Goal: Check status

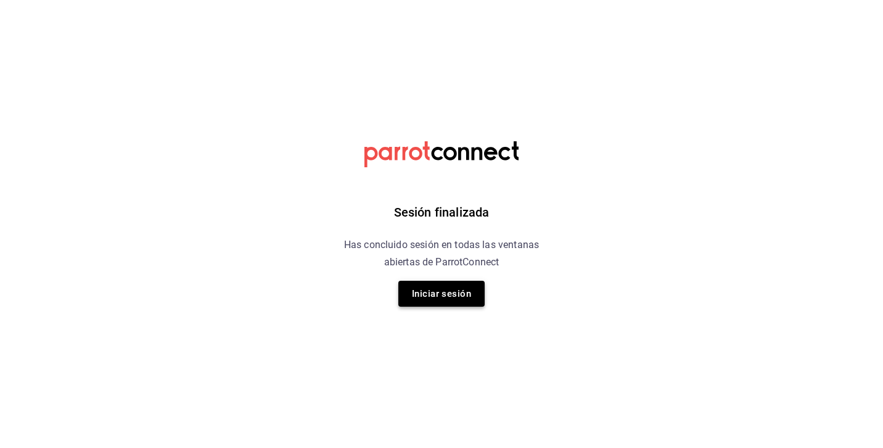
click at [421, 293] on button "Iniciar sesión" at bounding box center [441, 294] width 86 height 26
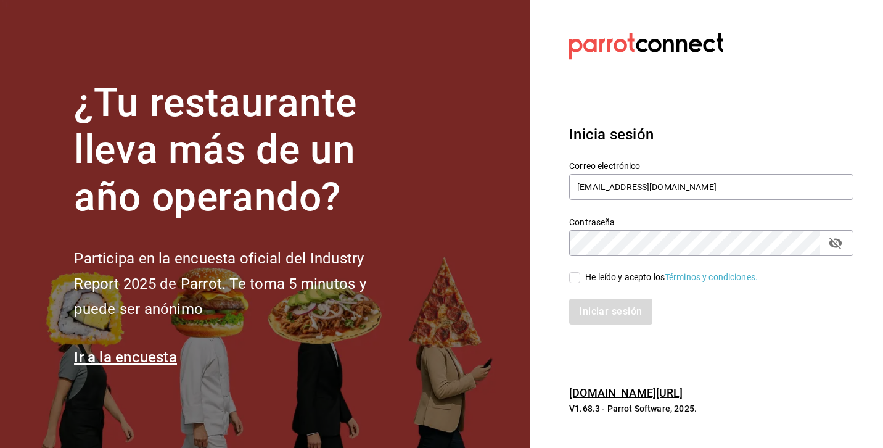
click at [585, 277] on div "He leído y acepto los Términos y condiciones." at bounding box center [671, 277] width 173 height 13
click at [580, 277] on input "He leído y acepto los Términos y condiciones." at bounding box center [574, 277] width 11 height 11
checkbox input "true"
click at [585, 315] on button "Iniciar sesión" at bounding box center [611, 312] width 84 height 26
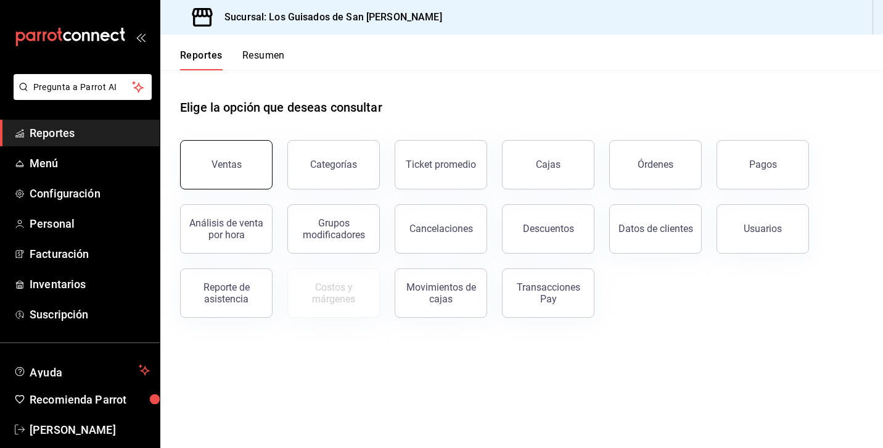
click at [225, 165] on div "Ventas" at bounding box center [227, 165] width 30 height 12
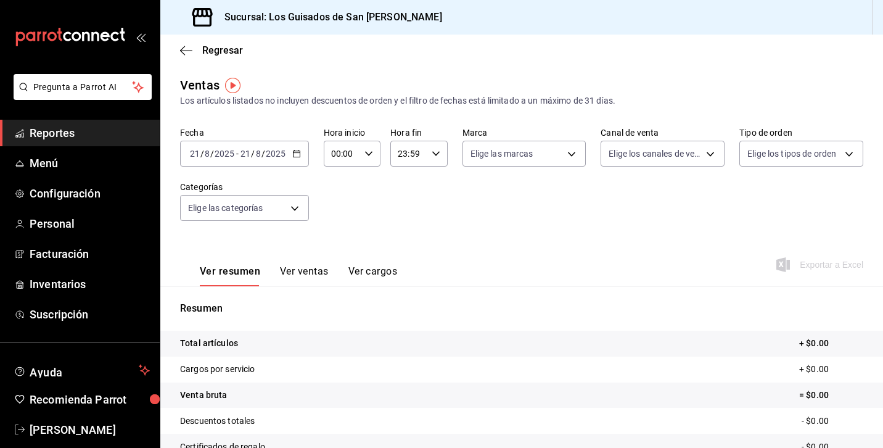
click at [263, 155] on span "/" at bounding box center [264, 154] width 4 height 10
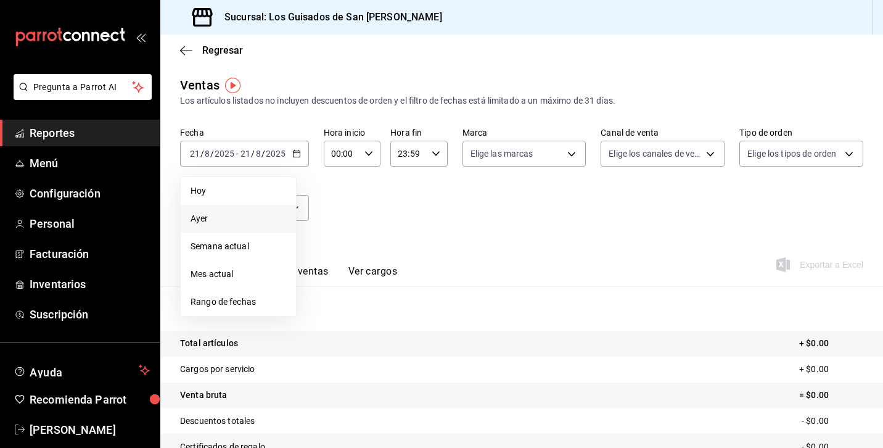
click at [231, 217] on span "Ayer" at bounding box center [239, 218] width 96 height 13
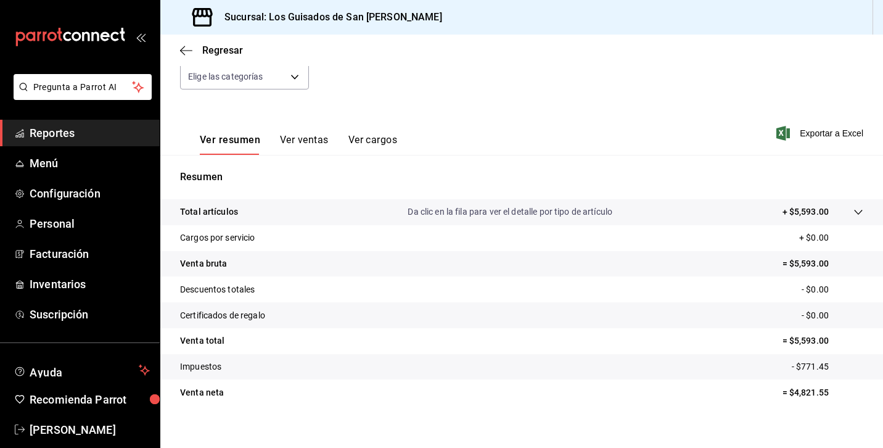
scroll to position [143, 0]
